Goal: Task Accomplishment & Management: Complete application form

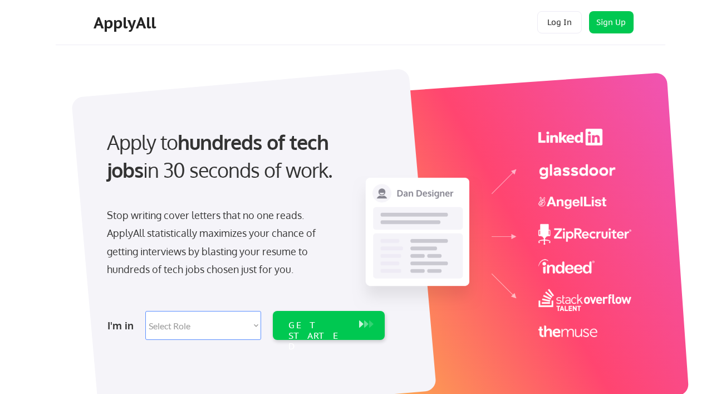
click at [218, 340] on div "I'm in Select Role Software Engineering Product Management Customer Success Sal…" at bounding box center [244, 325] width 311 height 39
click at [213, 321] on select "Select Role Software Engineering Product Management Customer Success Sales UI/U…" at bounding box center [203, 325] width 116 height 29
select select ""engineering""
click at [145, 311] on select "Select Role Software Engineering Product Management Customer Success Sales UI/U…" at bounding box center [203, 325] width 116 height 29
select select ""engineering""
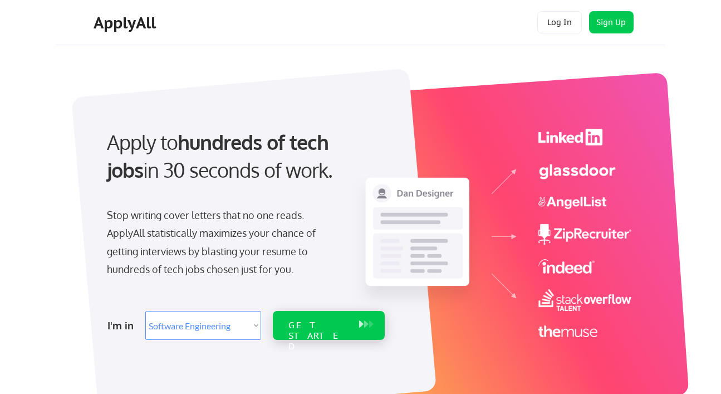
click at [296, 325] on div "GET STARTED" at bounding box center [319, 336] width 60 height 32
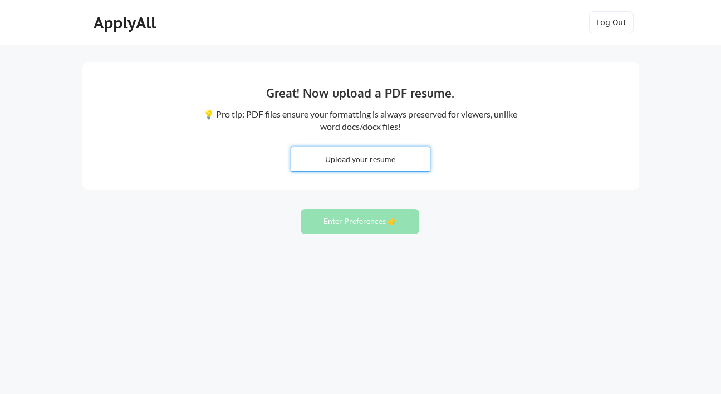
click at [387, 167] on input "file" at bounding box center [360, 159] width 139 height 24
type input "C:\fakepath\RMiller_Resume_Android.pdf"
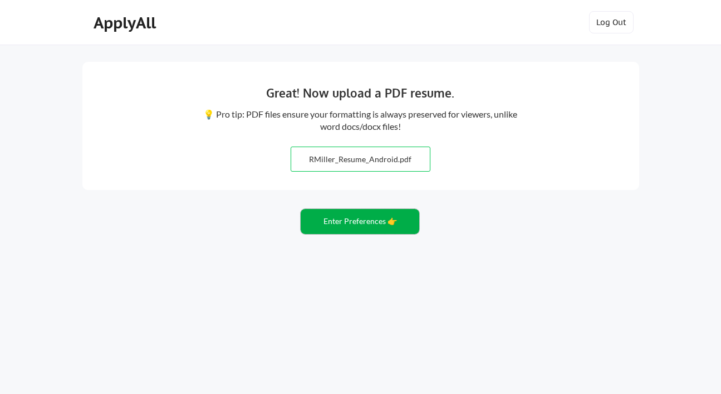
click at [395, 217] on button "Enter Preferences 👉" at bounding box center [360, 221] width 119 height 25
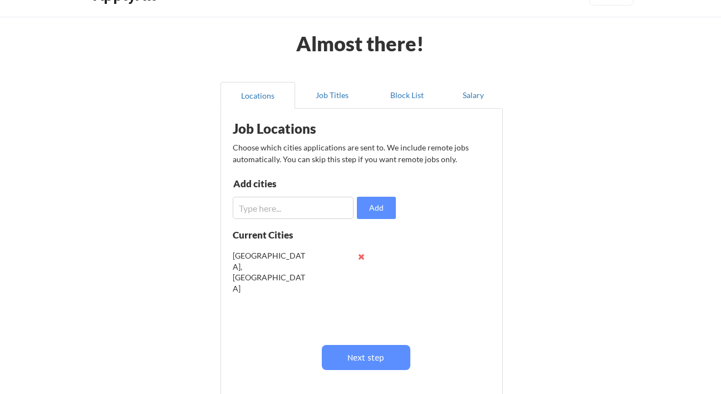
scroll to position [92, 0]
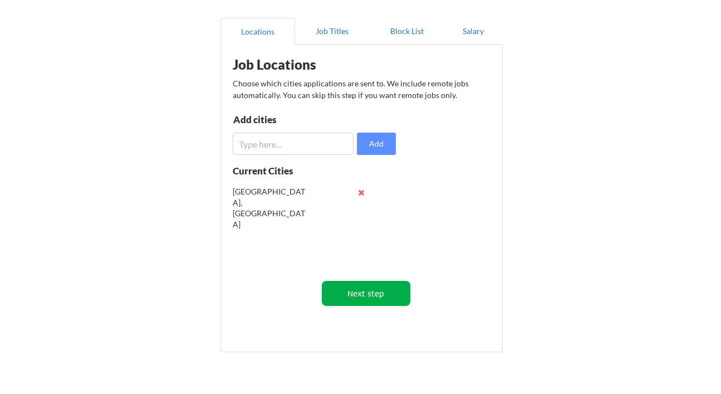
click at [373, 304] on button "Next step" at bounding box center [366, 293] width 89 height 25
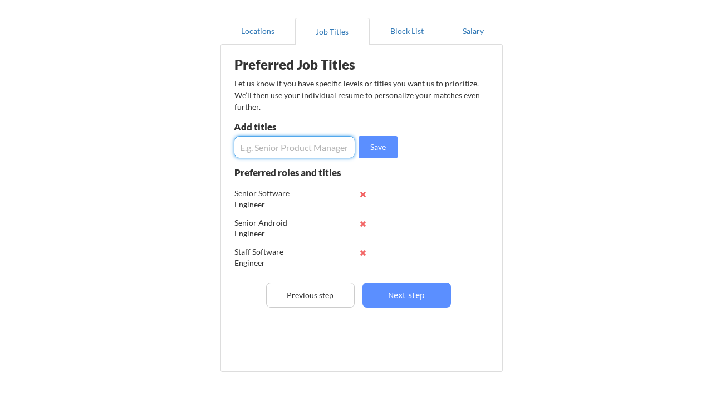
click at [314, 152] on input "input" at bounding box center [294, 147] width 121 height 22
type input "release engineer"
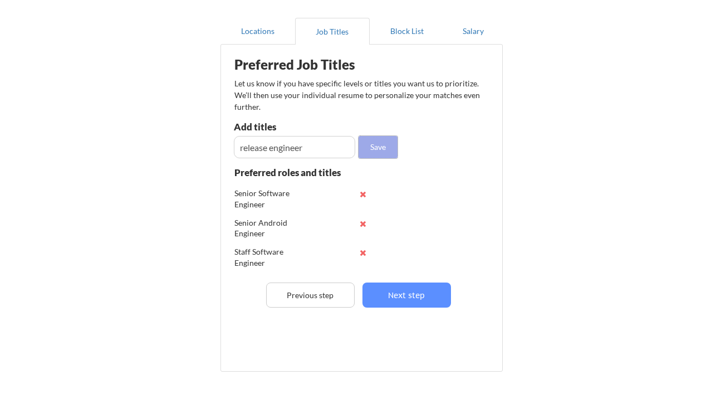
click at [374, 138] on button "Save" at bounding box center [378, 147] width 39 height 22
click at [311, 155] on input "input" at bounding box center [294, 147] width 121 height 22
type input "build dev engineer"
click at [390, 144] on button "Save" at bounding box center [378, 147] width 39 height 22
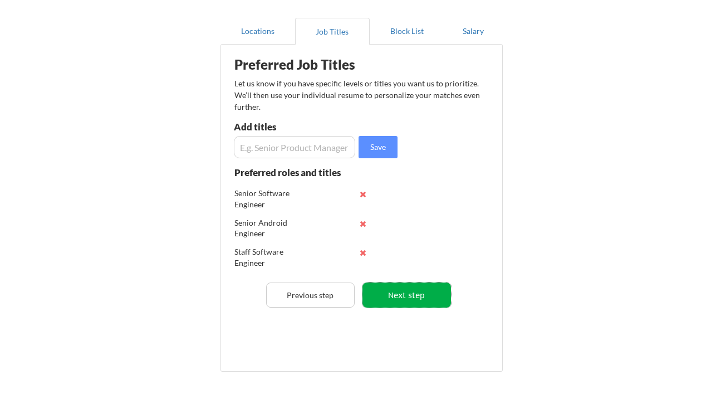
click at [408, 291] on button "Next step" at bounding box center [407, 294] width 89 height 25
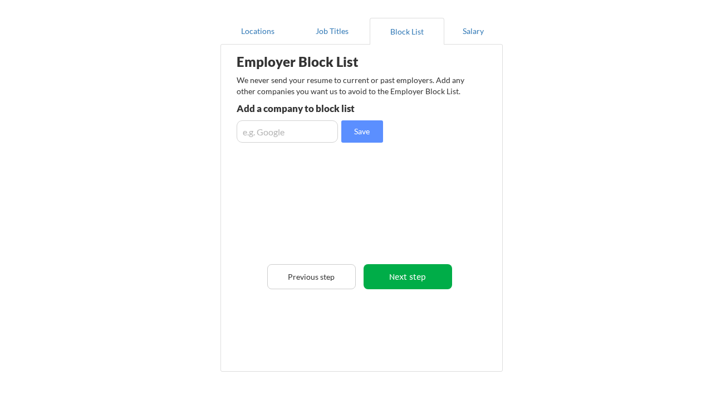
click at [406, 283] on button "Next step" at bounding box center [408, 276] width 89 height 25
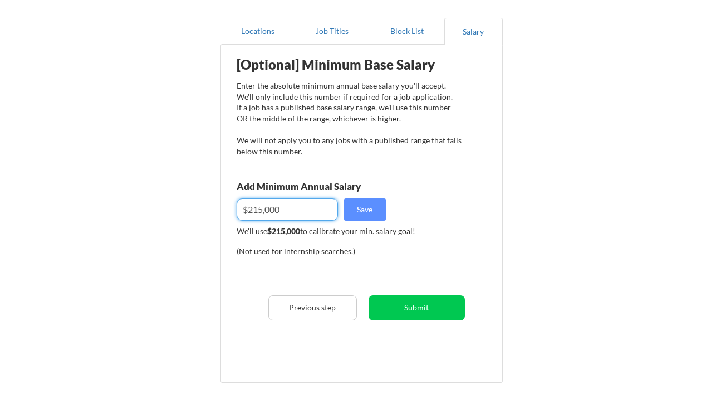
drag, startPoint x: 291, startPoint y: 213, endPoint x: 249, endPoint y: 211, distance: 41.8
click at [249, 211] on input "input" at bounding box center [287, 209] width 101 height 22
type input "$0"
type input "$200,000"
click at [377, 263] on div "(Not used for internship searches.)" at bounding box center [312, 256] width 151 height 20
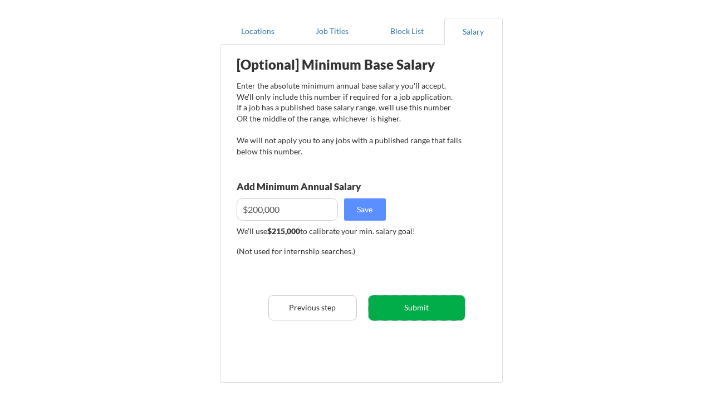
click at [425, 306] on button "Submit" at bounding box center [417, 307] width 96 height 25
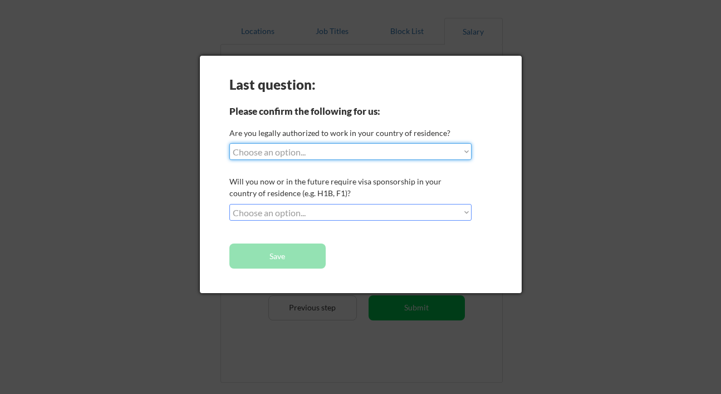
click at [372, 153] on select "Choose an option... Yes, I am a US Citizen Yes, I am a Canadian Citizen Yes, I …" at bounding box center [351, 151] width 242 height 17
select select ""yes__i_am_a_us_citizen""
click at [230, 143] on select "Choose an option... Yes, I am a US Citizen Yes, I am a Canadian Citizen Yes, I …" at bounding box center [351, 151] width 242 height 17
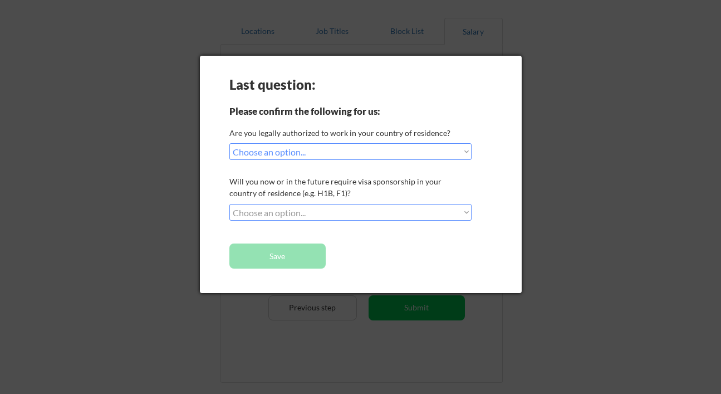
click at [316, 206] on select "Choose an option... No, I will not need sponsorship Yes, I will need sponsorship" at bounding box center [351, 212] width 242 height 17
select select ""no__i_will_not_need_sponsorship""
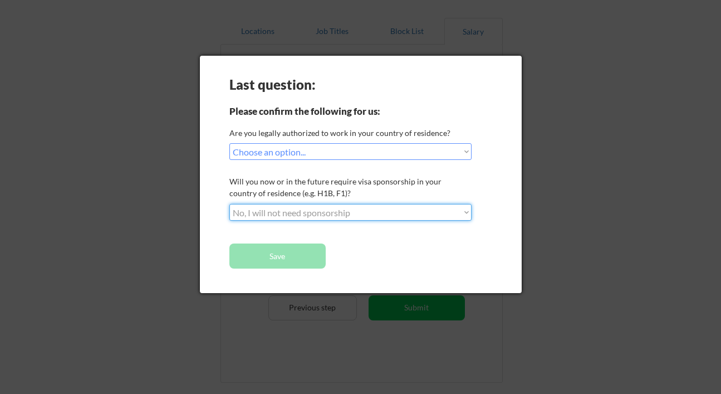
click at [230, 204] on select "Choose an option... No, I will not need sponsorship Yes, I will need sponsorship" at bounding box center [351, 212] width 242 height 17
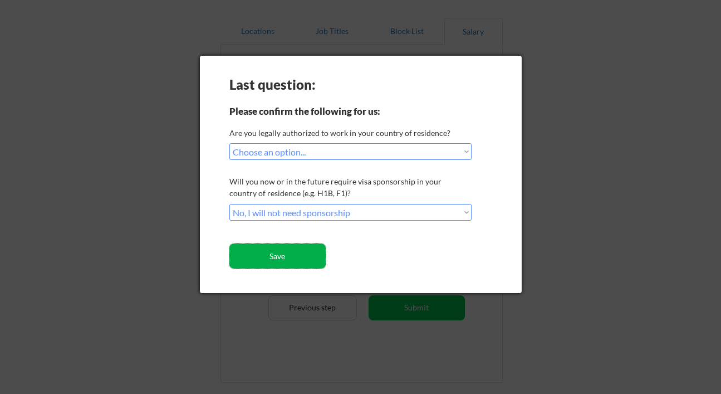
click at [287, 257] on button "Save" at bounding box center [278, 255] width 96 height 25
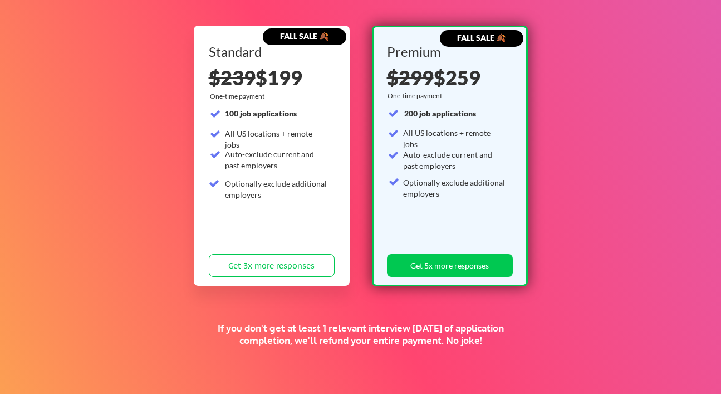
scroll to position [109, 0]
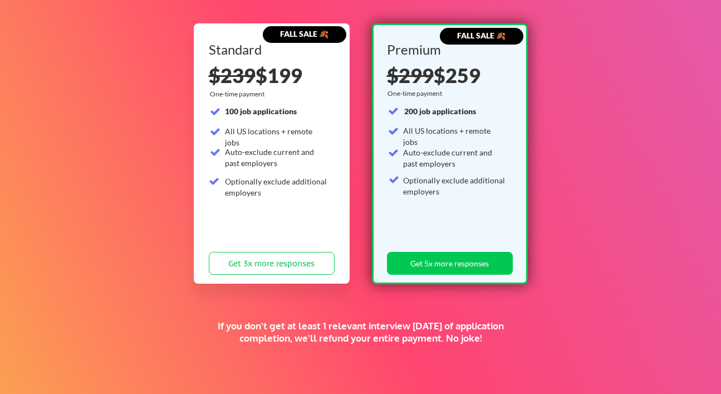
click at [465, 274] on button "Get 5x more responses" at bounding box center [450, 263] width 126 height 23
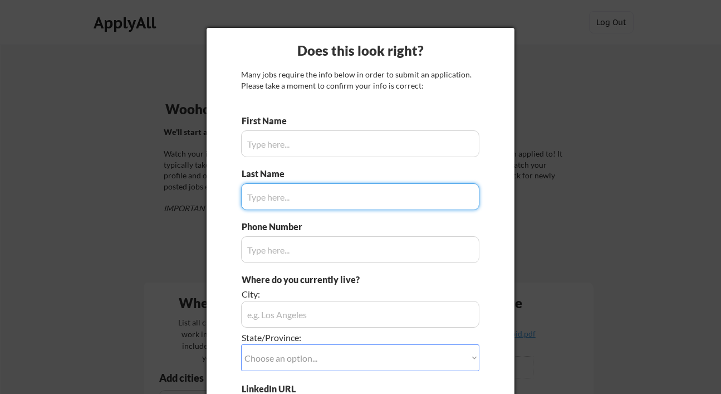
type input "[PERSON_NAME]"
type input "[PHONE_NUMBER]"
type input "Portland OR"
type input "[PERSON_NAME]"
click at [419, 147] on input "input" at bounding box center [360, 143] width 238 height 27
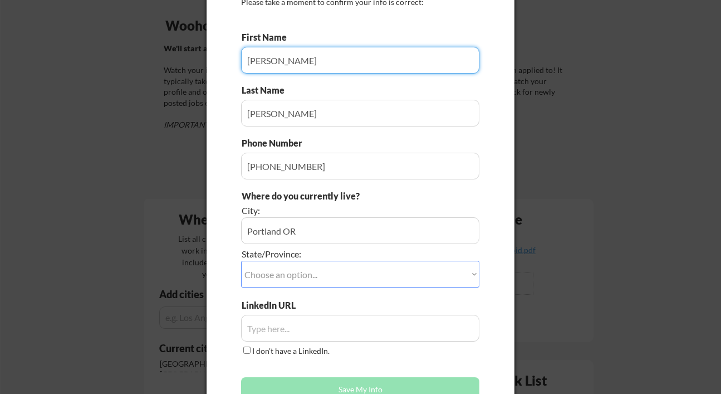
scroll to position [103, 0]
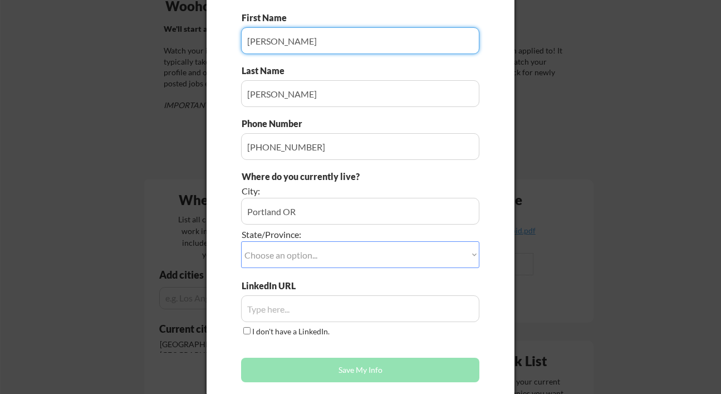
type input "Randall"
click at [308, 246] on select "Choose an option... Other/Not Applicable Alabama Alaska Alberta Arizona Arkansa…" at bounding box center [360, 254] width 238 height 27
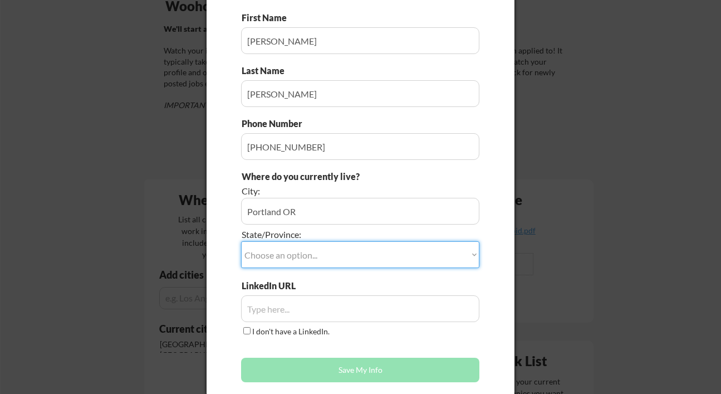
click at [299, 211] on input "input" at bounding box center [360, 211] width 238 height 27
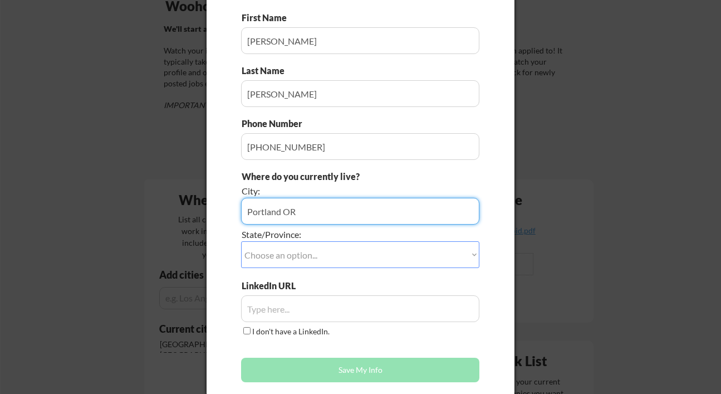
click at [299, 211] on input "input" at bounding box center [360, 211] width 238 height 27
type input "Portland"
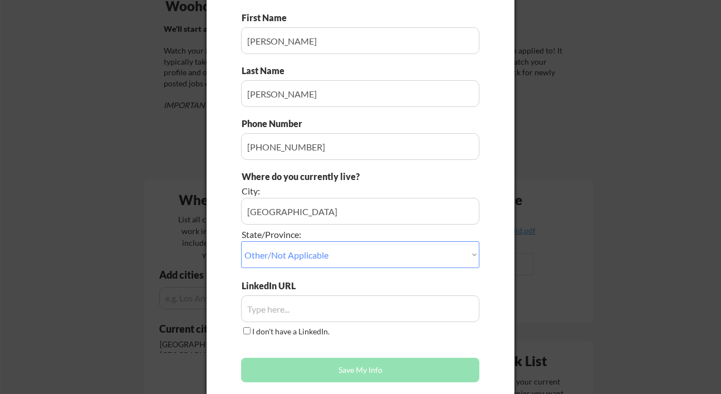
click at [275, 250] on select "Choose an option... Other/Not Applicable Alabama Alaska Alberta Arizona Arkansa…" at bounding box center [360, 254] width 238 height 27
select select ""Oregon""
click at [241, 241] on select "Choose an option... Other/Not Applicable Alabama Alaska Alberta Arizona Arkansa…" at bounding box center [360, 254] width 238 height 27
click at [300, 330] on label "I don't have a LinkedIn." at bounding box center [290, 330] width 77 height 9
click at [251, 330] on input "I don't have a LinkedIn." at bounding box center [246, 330] width 7 height 7
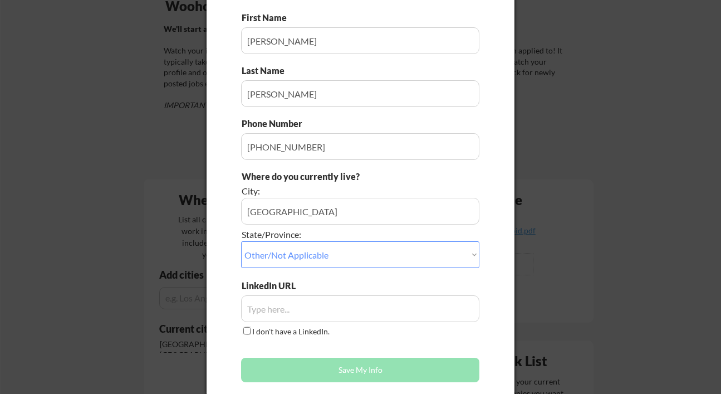
checkbox input "true"
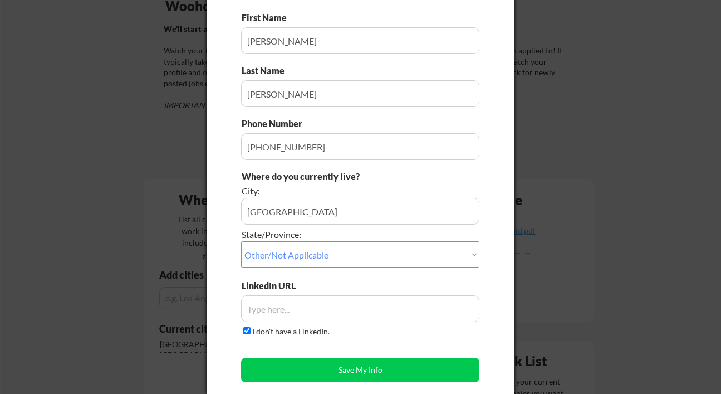
click at [296, 318] on input "input" at bounding box center [360, 308] width 238 height 27
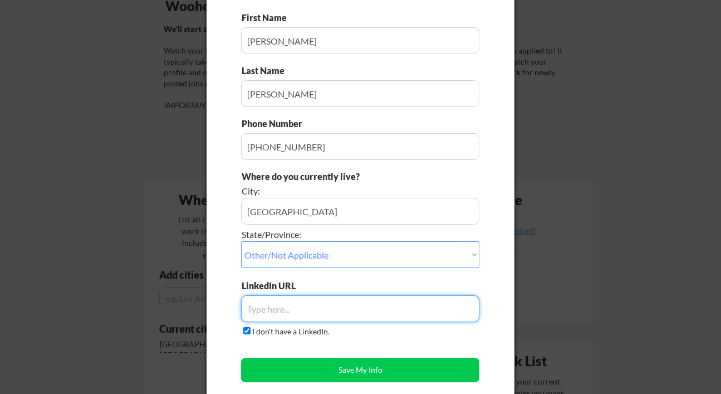
paste input "https://www.linkedin.com/in/randyjm/"
type input "https://www.linkedin.com/in/randyjm/"
click at [255, 329] on label "I don't have a LinkedIn." at bounding box center [290, 330] width 77 height 9
click at [251, 329] on input "I don't have a LinkedIn." at bounding box center [246, 330] width 7 height 7
checkbox input "false"
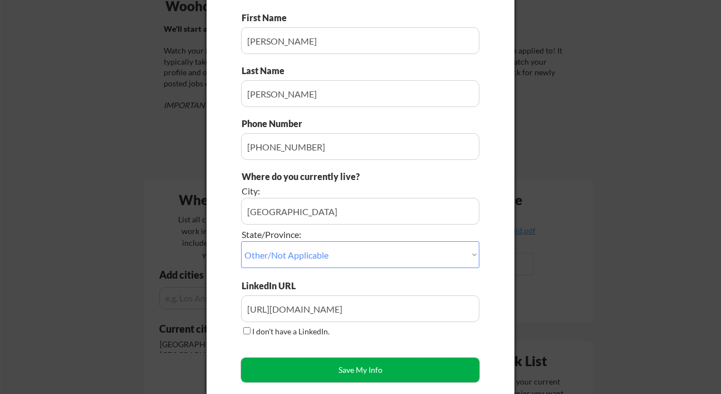
click at [301, 381] on button "Save My Info" at bounding box center [360, 370] width 238 height 25
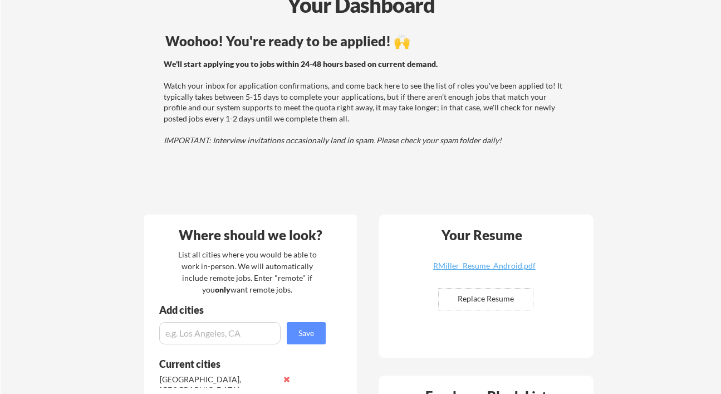
scroll to position [0, 0]
